Goal: Task Accomplishment & Management: Manage account settings

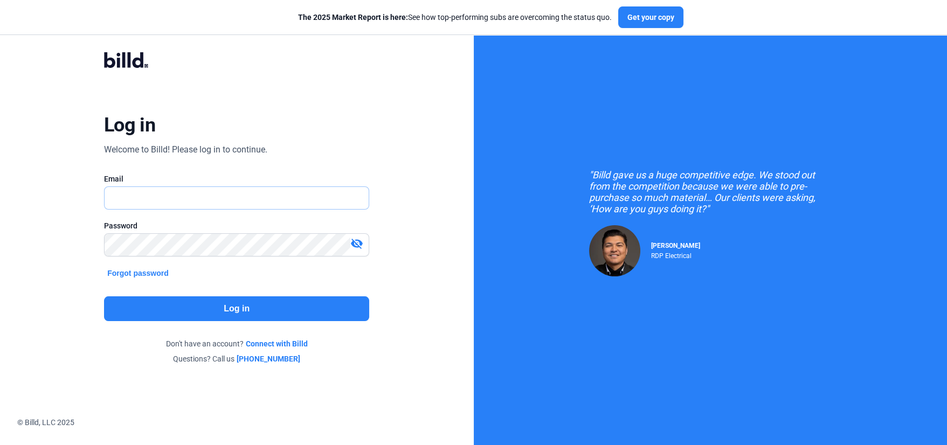
type input "[EMAIL_ADDRESS][DOMAIN_NAME]"
click at [247, 310] on button "Log in" at bounding box center [236, 309] width 265 height 25
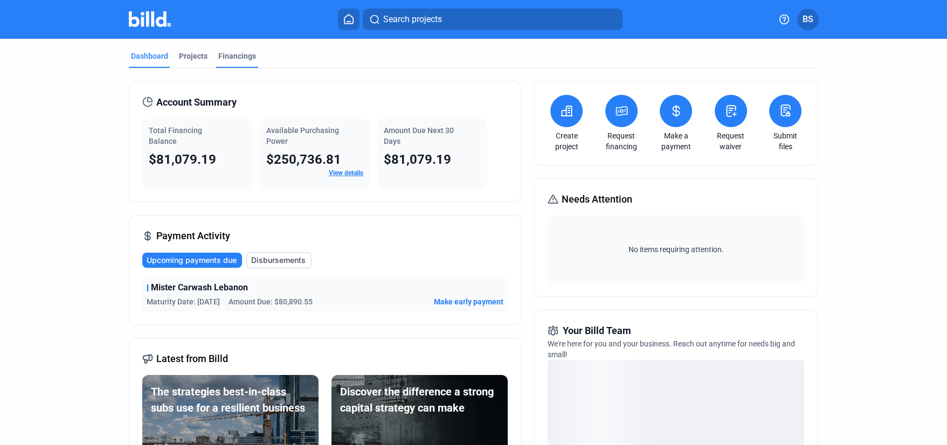
click at [239, 58] on div "Financings" at bounding box center [237, 56] width 38 height 11
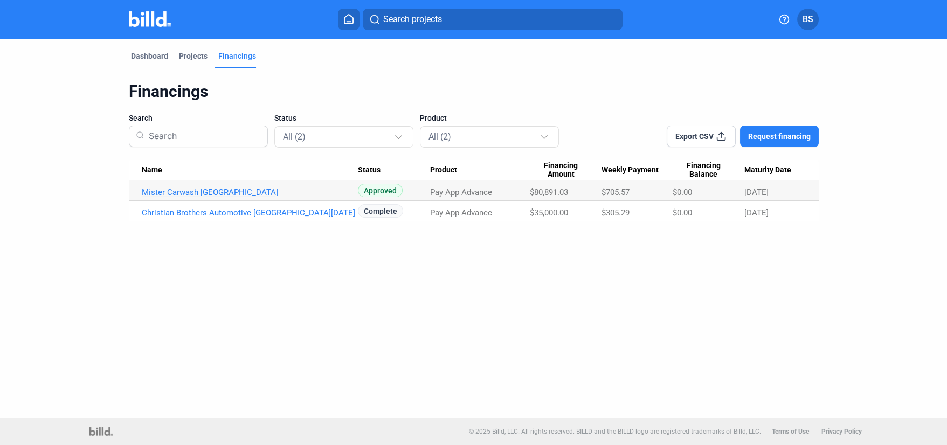
click at [192, 196] on link "Mister Carwash [GEOGRAPHIC_DATA]" at bounding box center [250, 193] width 217 height 10
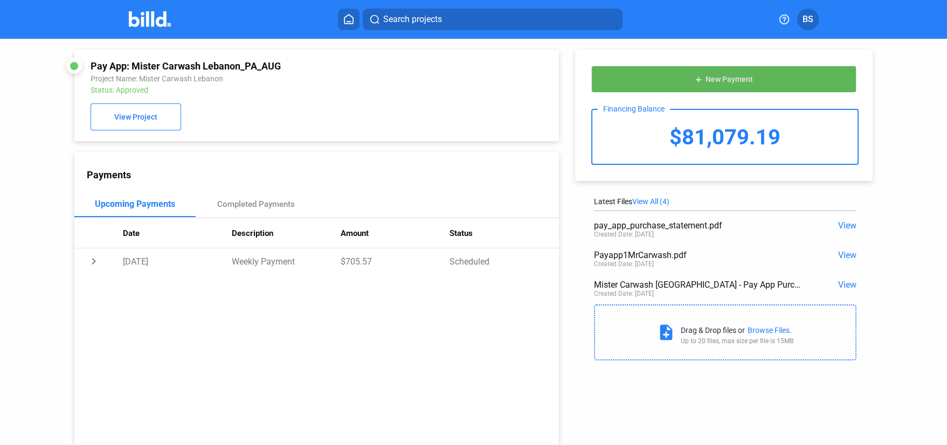
click at [734, 83] on span "New Payment" at bounding box center [729, 79] width 47 height 9
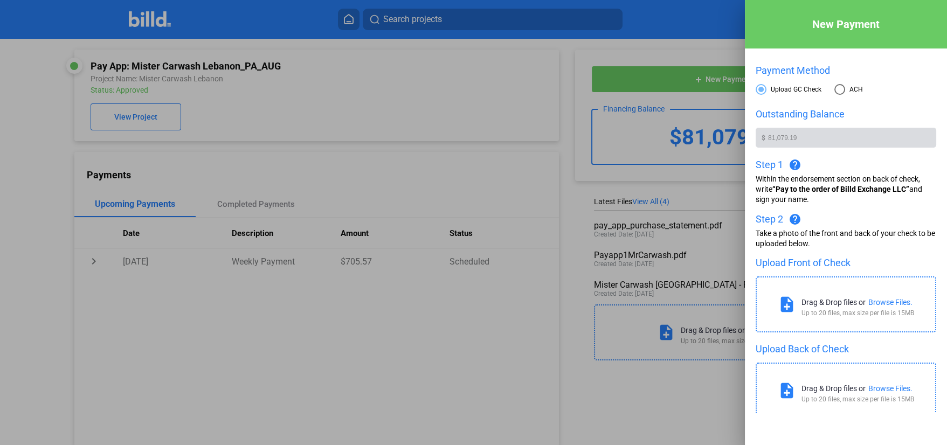
click at [707, 50] on div at bounding box center [473, 222] width 947 height 445
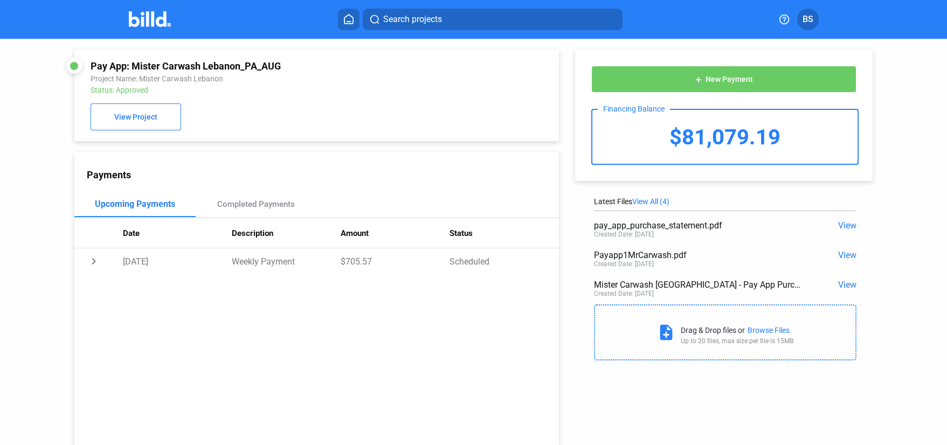
click at [449, 145] on div "Pay App: Mister Carwash [GEOGRAPHIC_DATA] Project Name: Mister Carwash [GEOGRAP…" at bounding box center [303, 243] width 512 height 408
